Goal: Navigation & Orientation: Find specific page/section

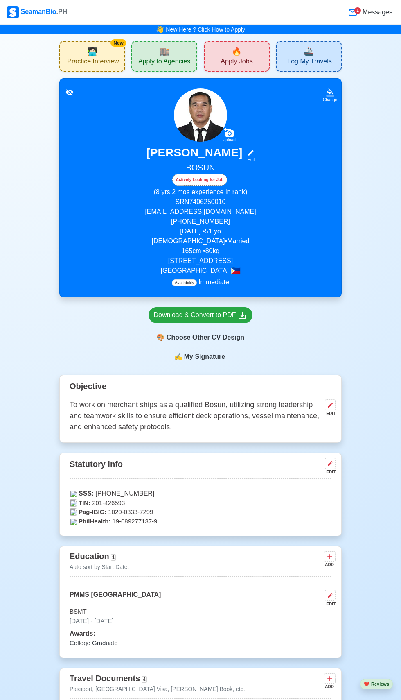
click at [376, 9] on span "Messages" at bounding box center [377, 12] width 32 height 10
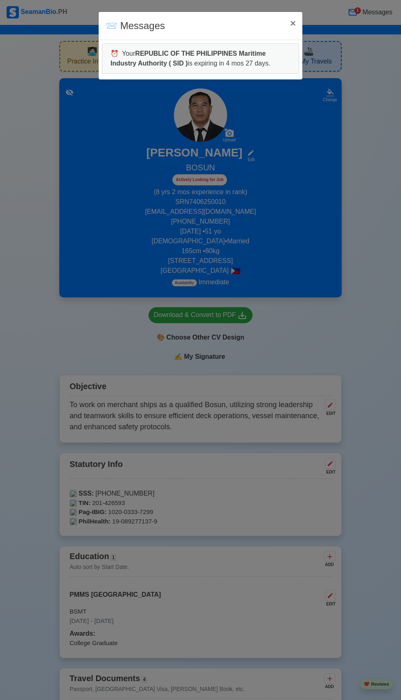
click at [262, 53] on b "REPUBLIC OF THE PHILIPPINES Maritime Industry Authority ( SID )" at bounding box center [188, 58] width 155 height 17
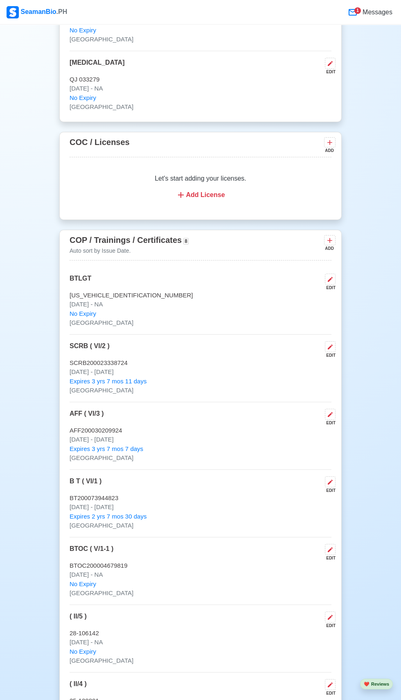
scroll to position [1273, 0]
